Goal: Navigation & Orientation: Find specific page/section

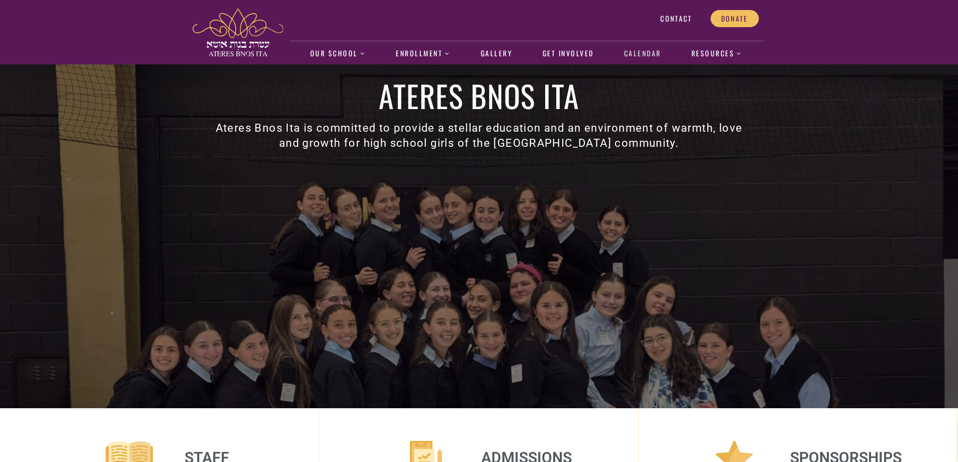
click at [640, 51] on link "Calendar" at bounding box center [642, 53] width 48 height 23
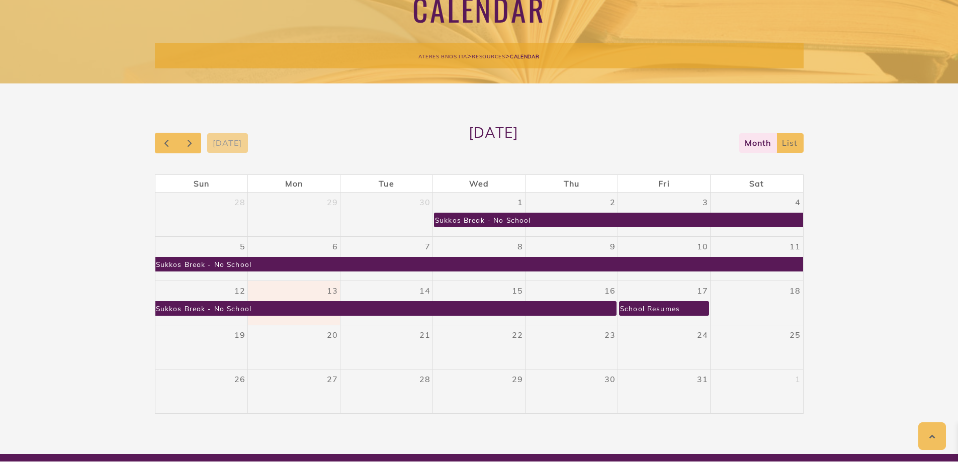
scroll to position [119, 0]
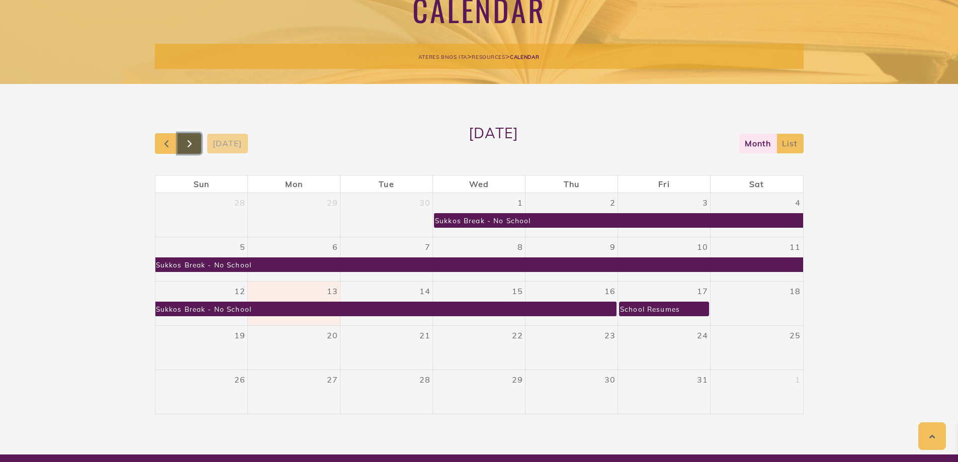
click at [194, 143] on span "button" at bounding box center [189, 144] width 12 height 12
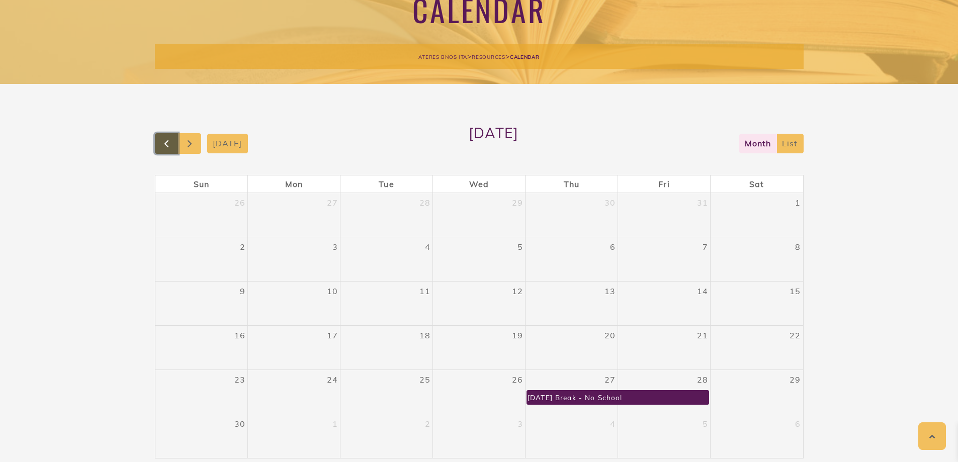
click at [156, 144] on button "button" at bounding box center [167, 143] width 24 height 21
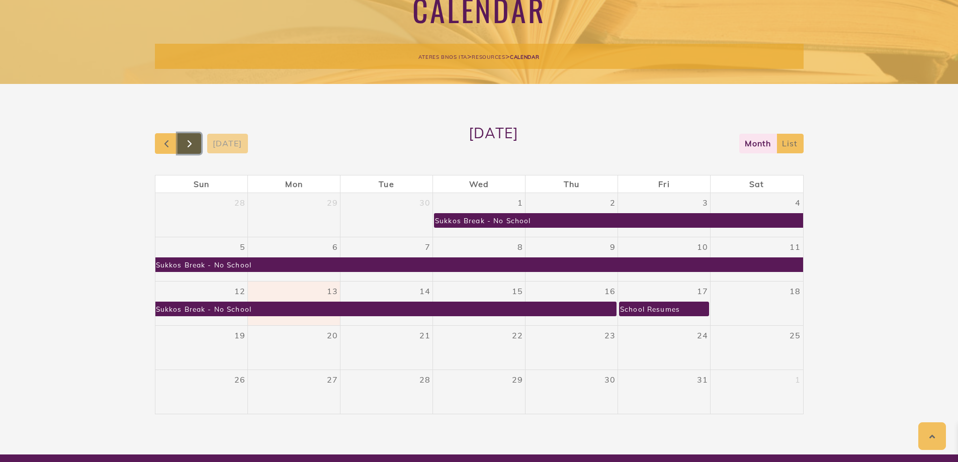
click at [196, 144] on span "button" at bounding box center [189, 144] width 12 height 12
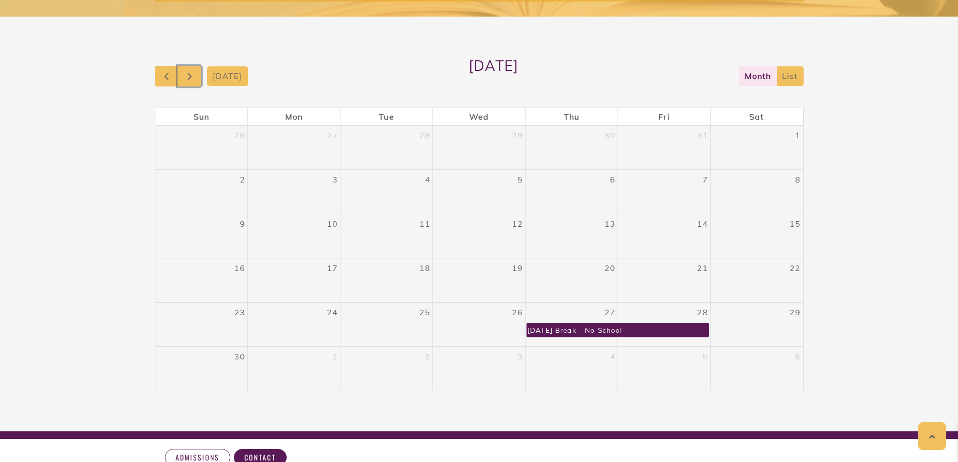
scroll to position [185, 0]
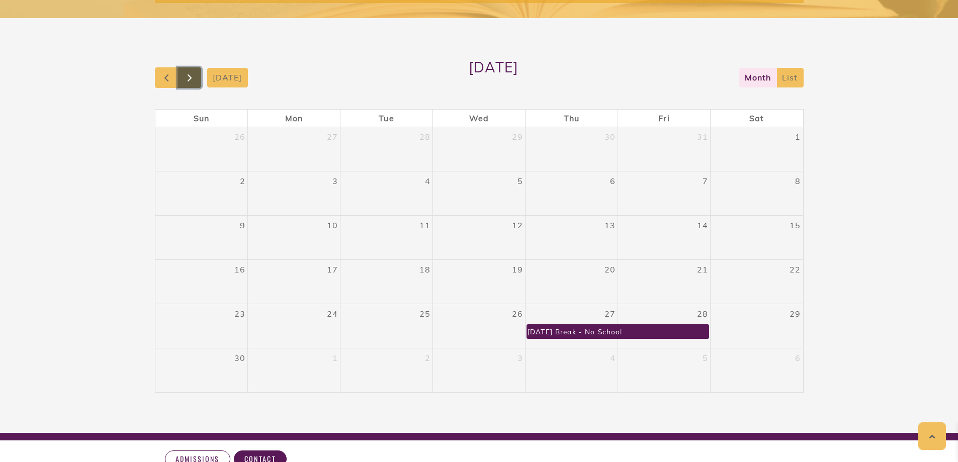
click at [179, 74] on button "button" at bounding box center [189, 77] width 24 height 21
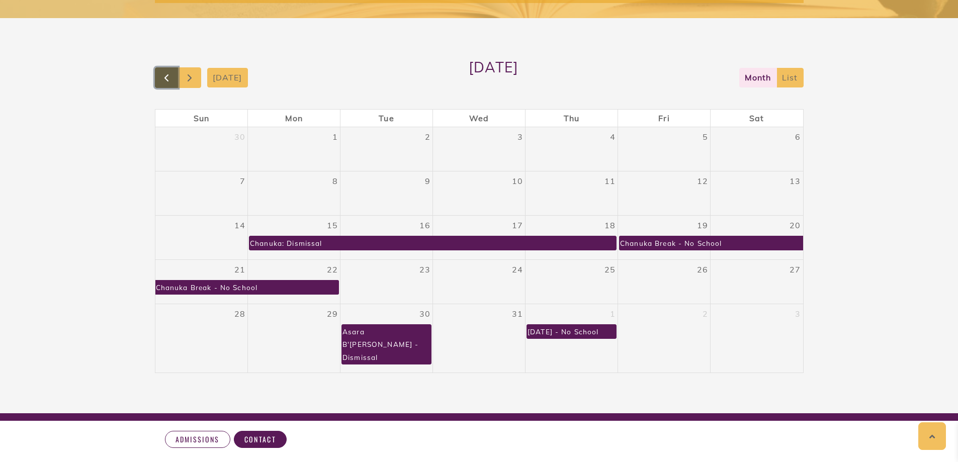
click at [161, 76] on span "button" at bounding box center [166, 78] width 12 height 12
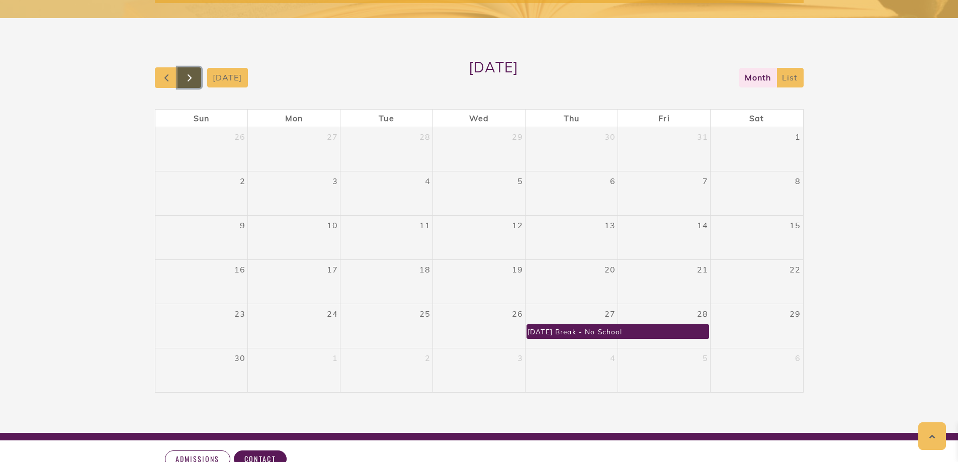
click at [195, 78] on span "button" at bounding box center [189, 78] width 12 height 12
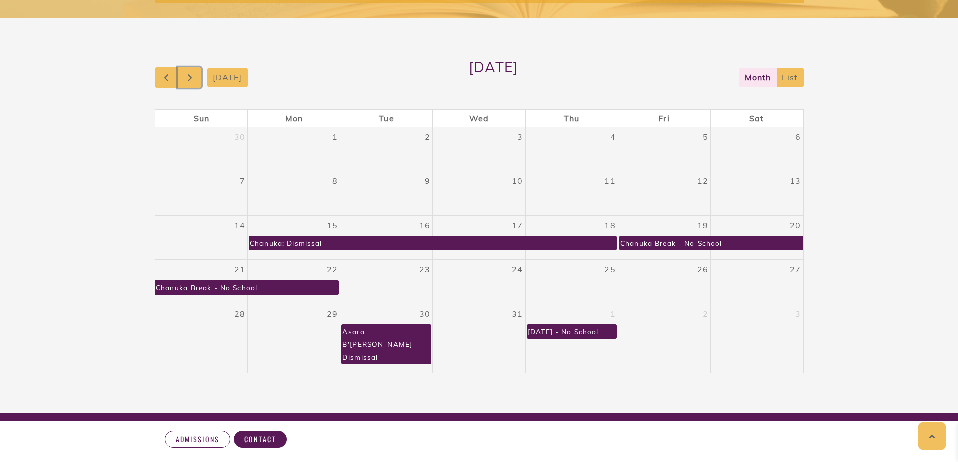
click at [202, 79] on div "[DATE]" at bounding box center [201, 77] width 93 height 21
click at [195, 85] on button "button" at bounding box center [189, 77] width 24 height 21
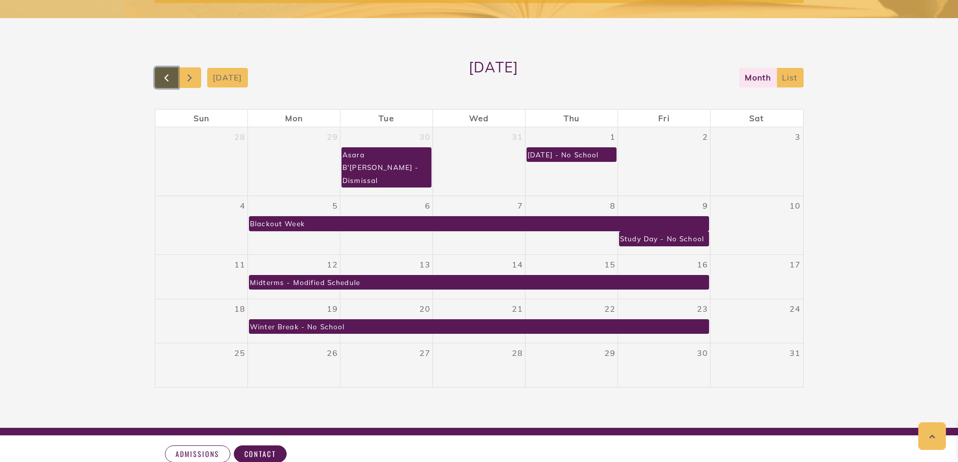
click at [163, 74] on span "button" at bounding box center [166, 78] width 12 height 12
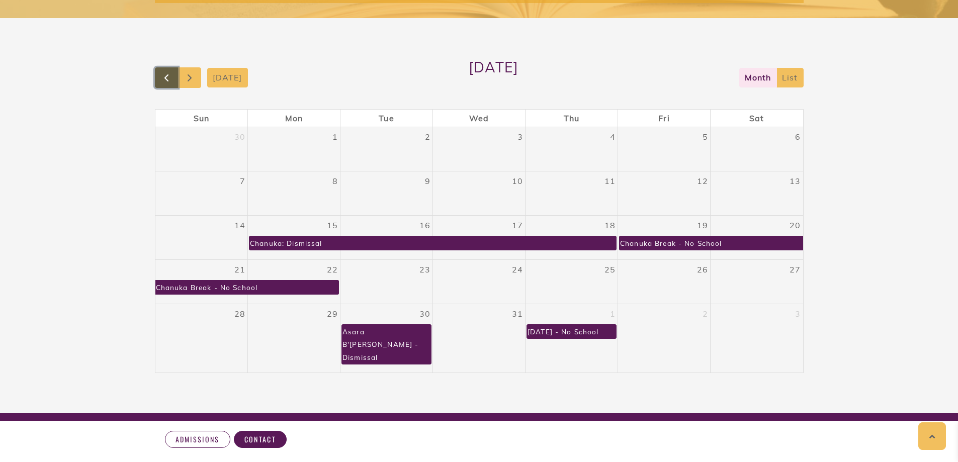
click at [163, 74] on span "button" at bounding box center [166, 78] width 12 height 12
